Goal: Information Seeking & Learning: Learn about a topic

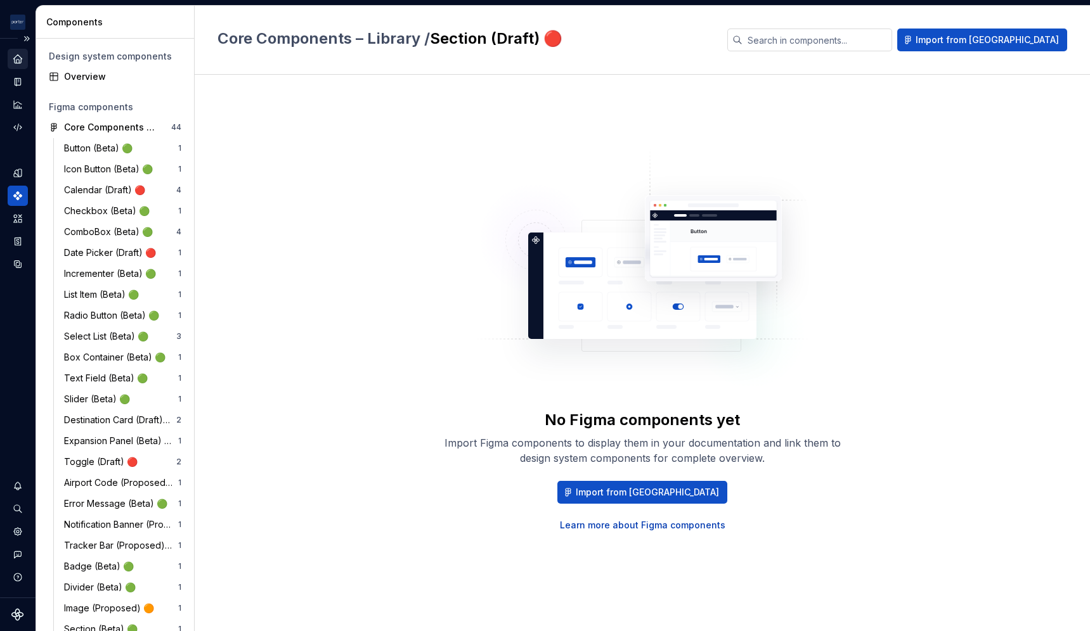
click at [15, 53] on div "Home" at bounding box center [18, 59] width 20 height 20
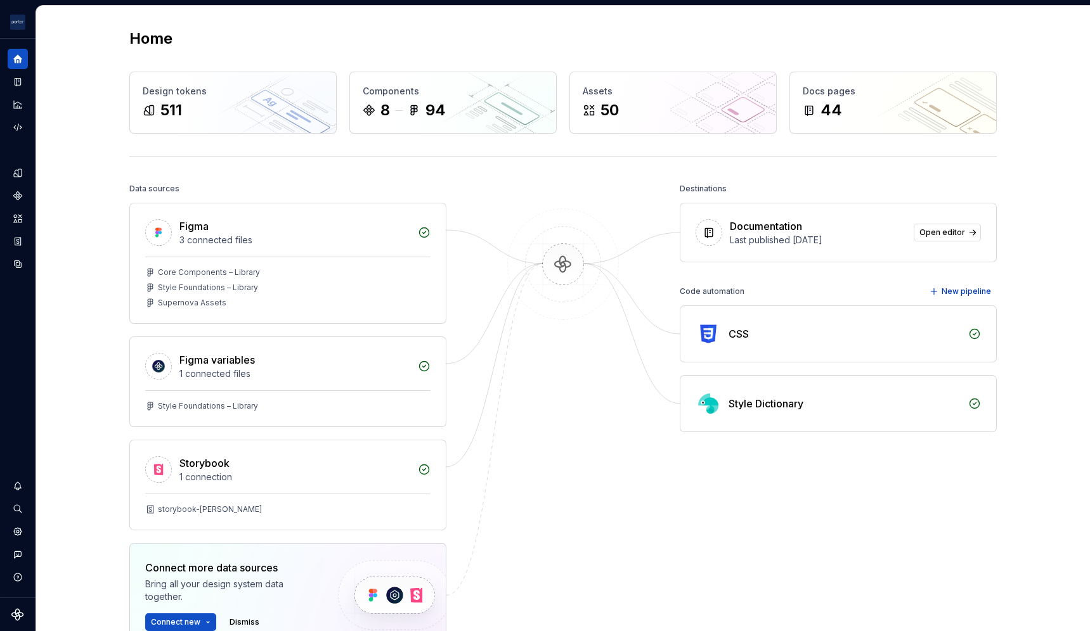
click at [805, 30] on div "Home" at bounding box center [562, 39] width 867 height 20
click at [27, 34] on button "Expand sidebar" at bounding box center [27, 39] width 18 height 18
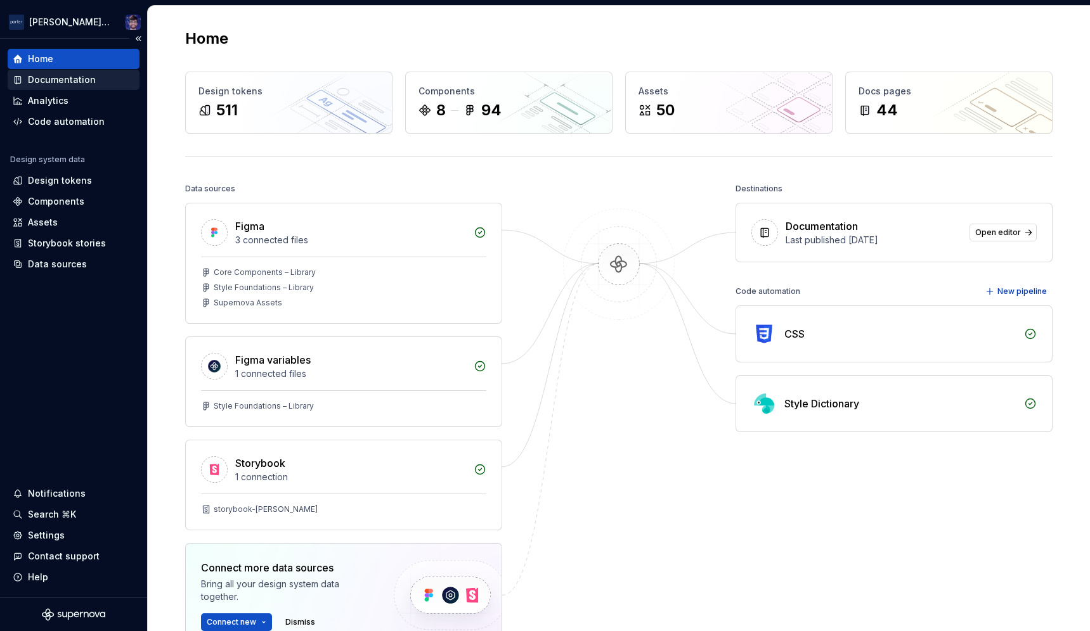
click at [59, 75] on div "Documentation" at bounding box center [62, 80] width 68 height 13
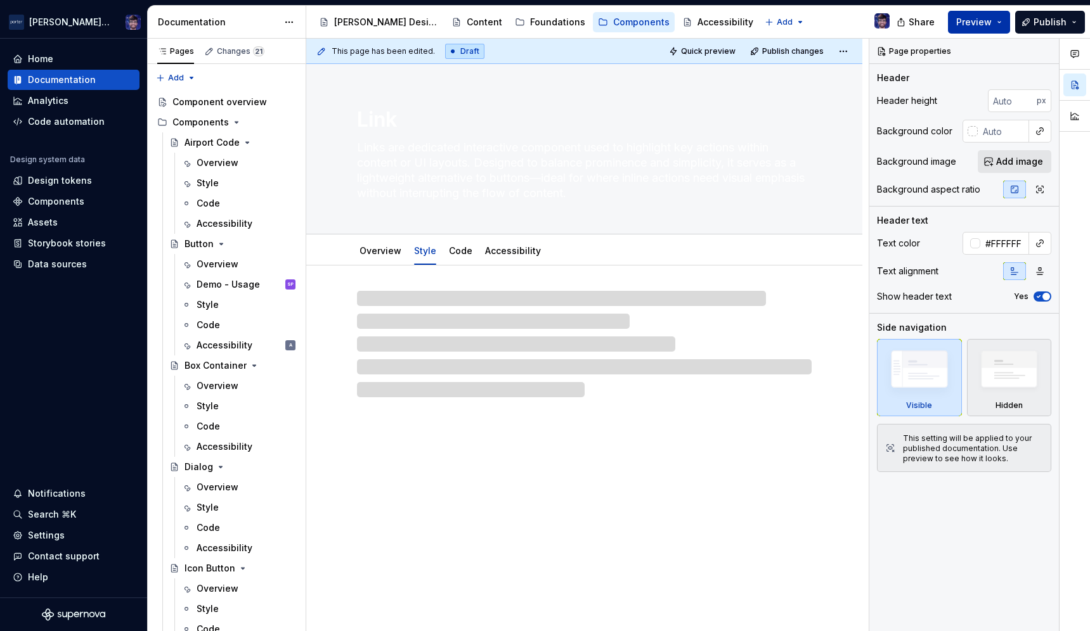
click at [996, 22] on button "Preview" at bounding box center [979, 22] width 62 height 23
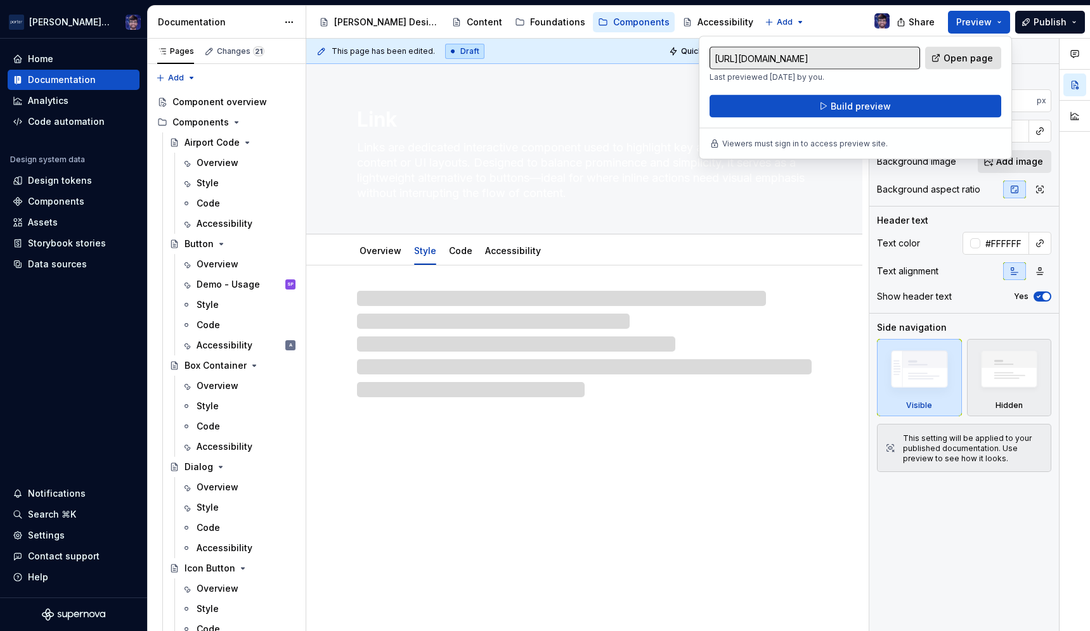
click at [946, 58] on span "Open page" at bounding box center [967, 58] width 49 height 13
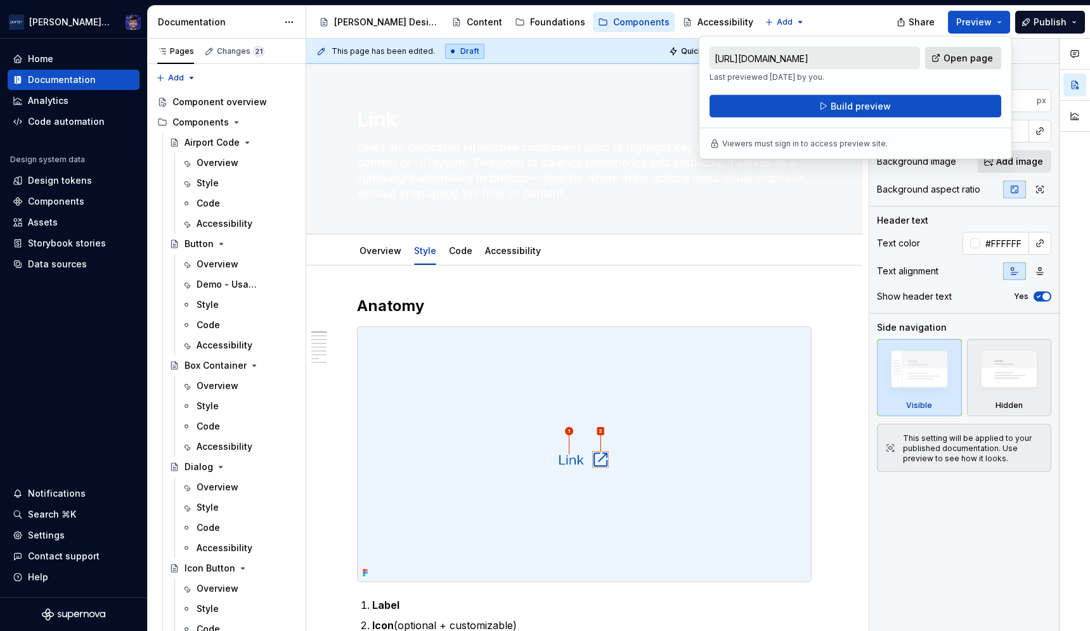
type textarea "*"
